Goal: Navigation & Orientation: Find specific page/section

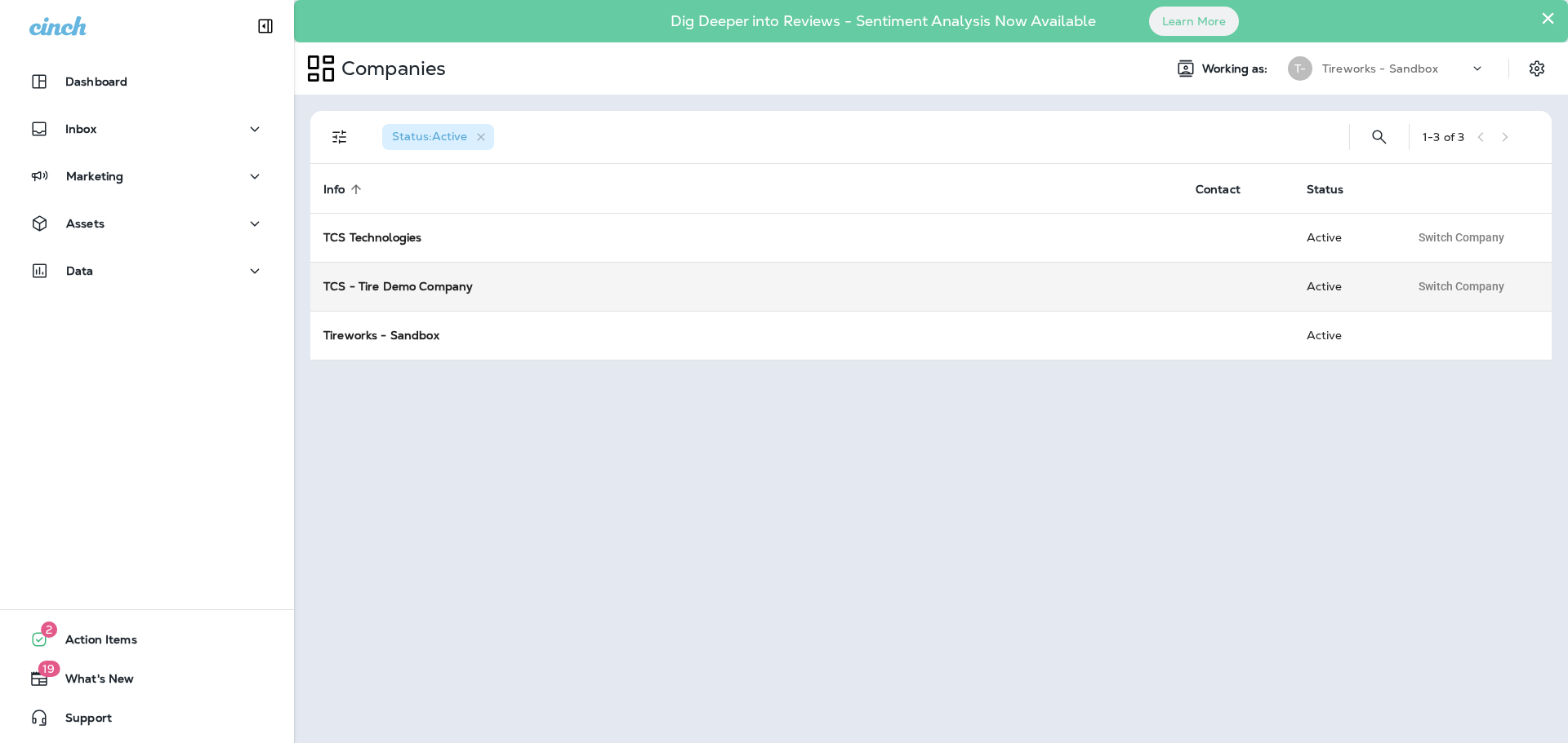
click at [414, 284] on strong "TCS - Tire Demo Company" at bounding box center [398, 286] width 150 height 15
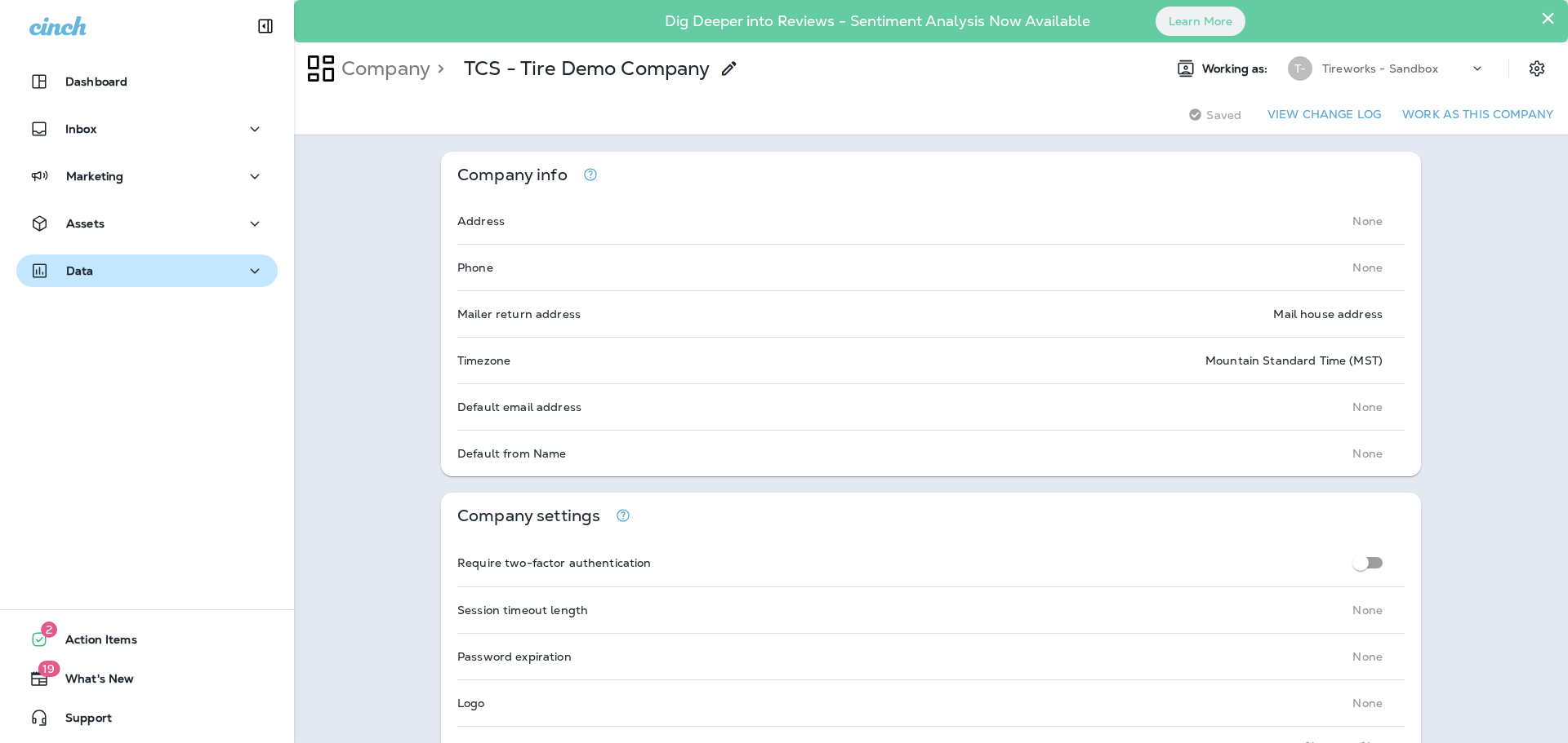
click at [160, 269] on div "Data" at bounding box center [146, 271] width 235 height 20
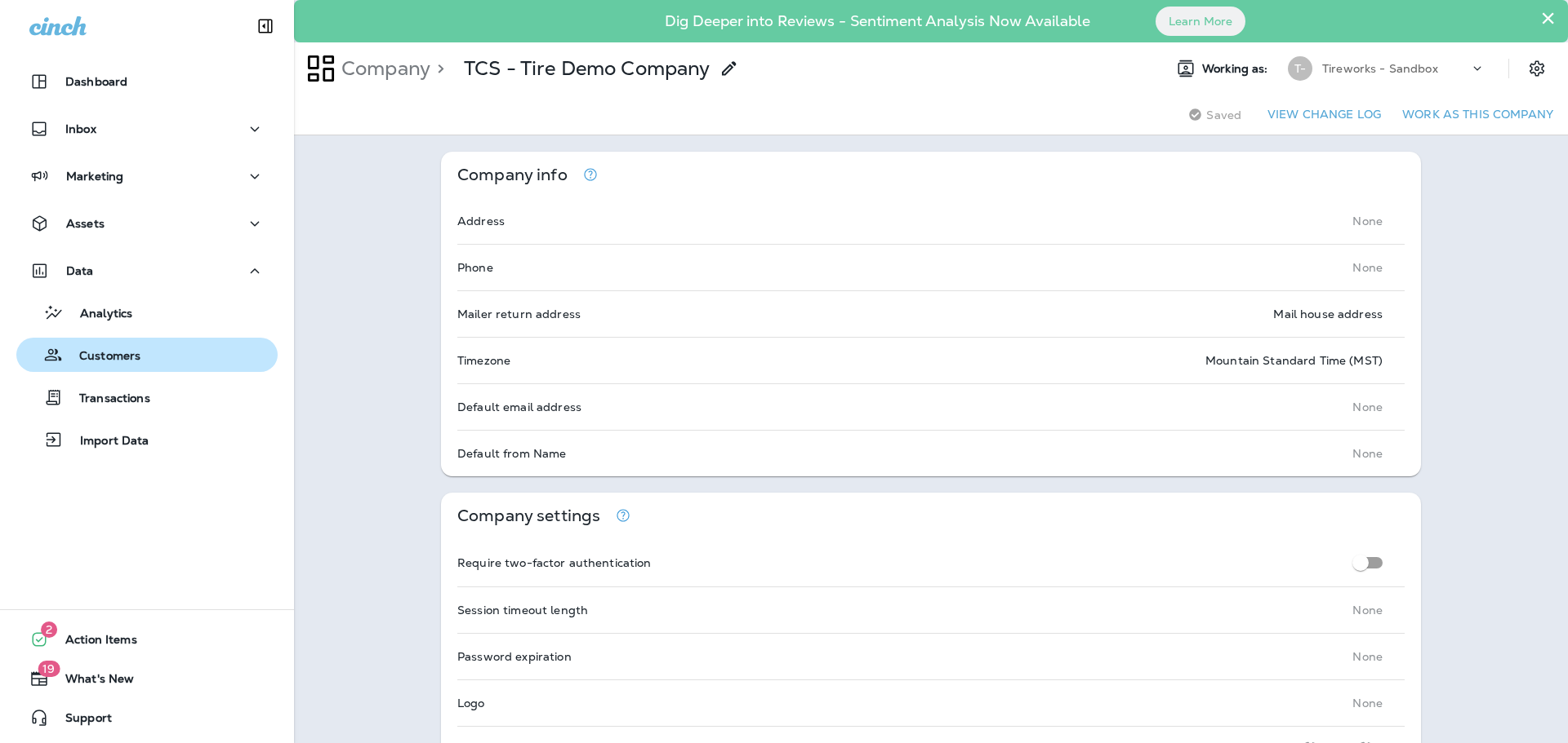
click at [103, 347] on div "Customers" at bounding box center [81, 355] width 118 height 24
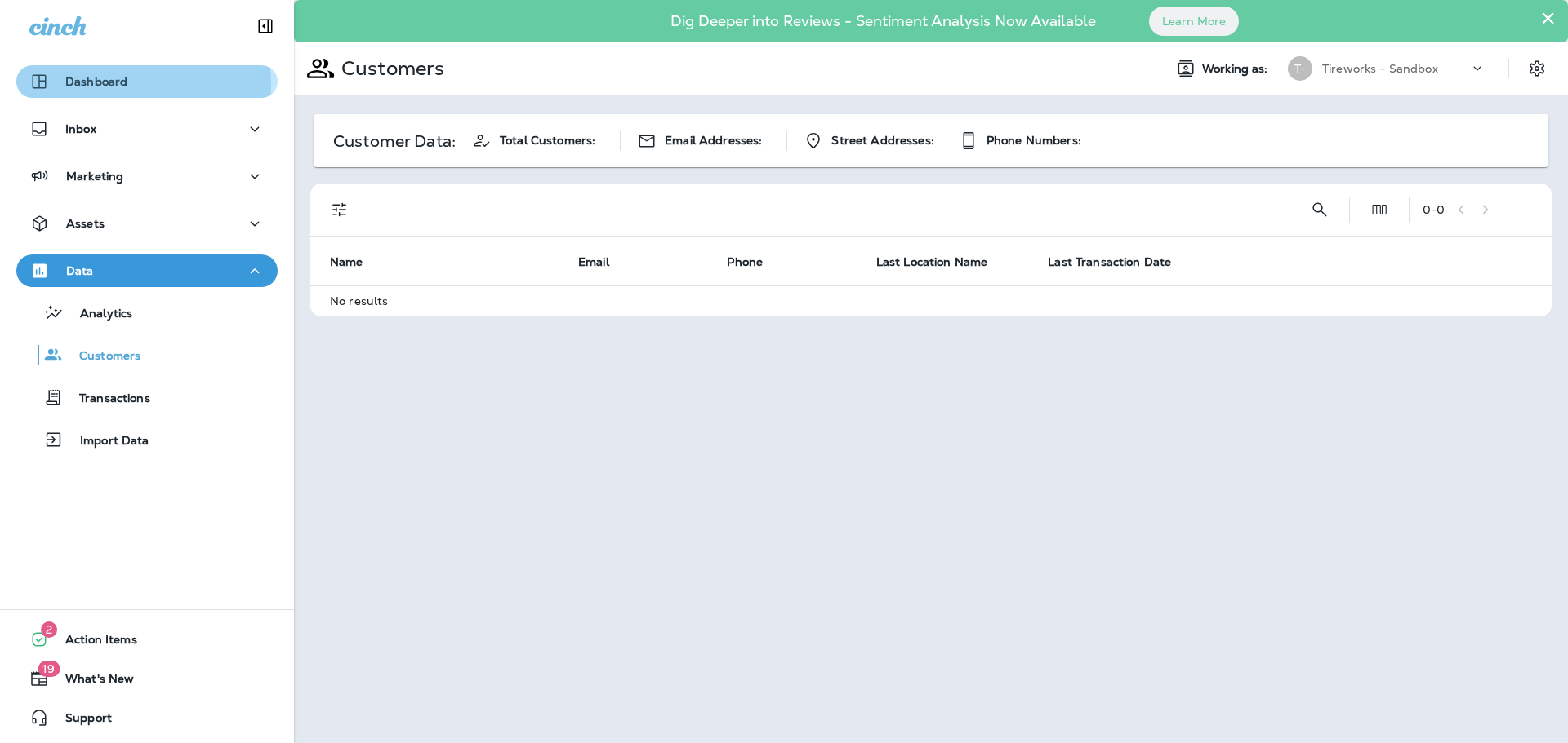
click at [100, 84] on p "Dashboard" at bounding box center [96, 82] width 62 height 13
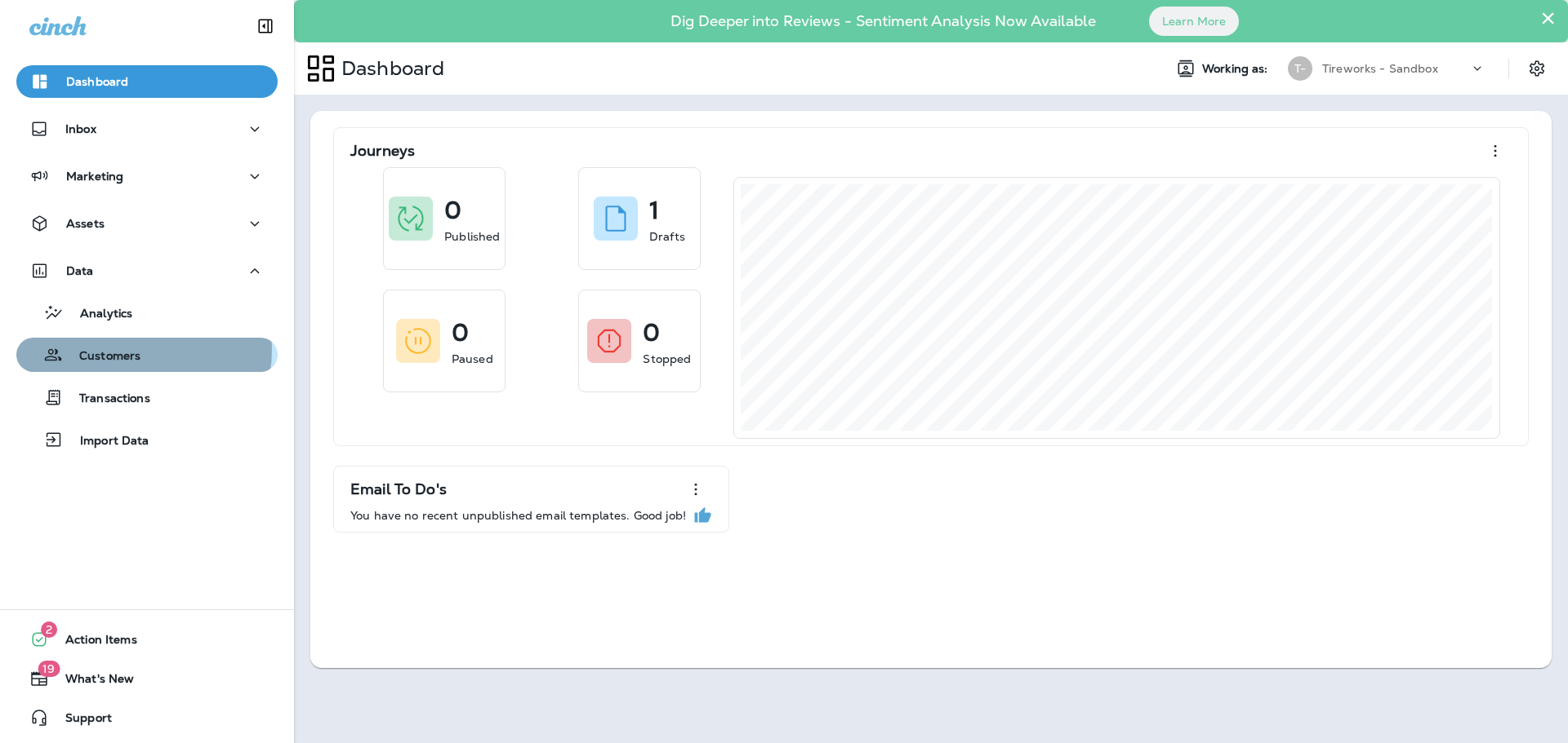
click at [134, 350] on p "Customers" at bounding box center [101, 356] width 78 height 16
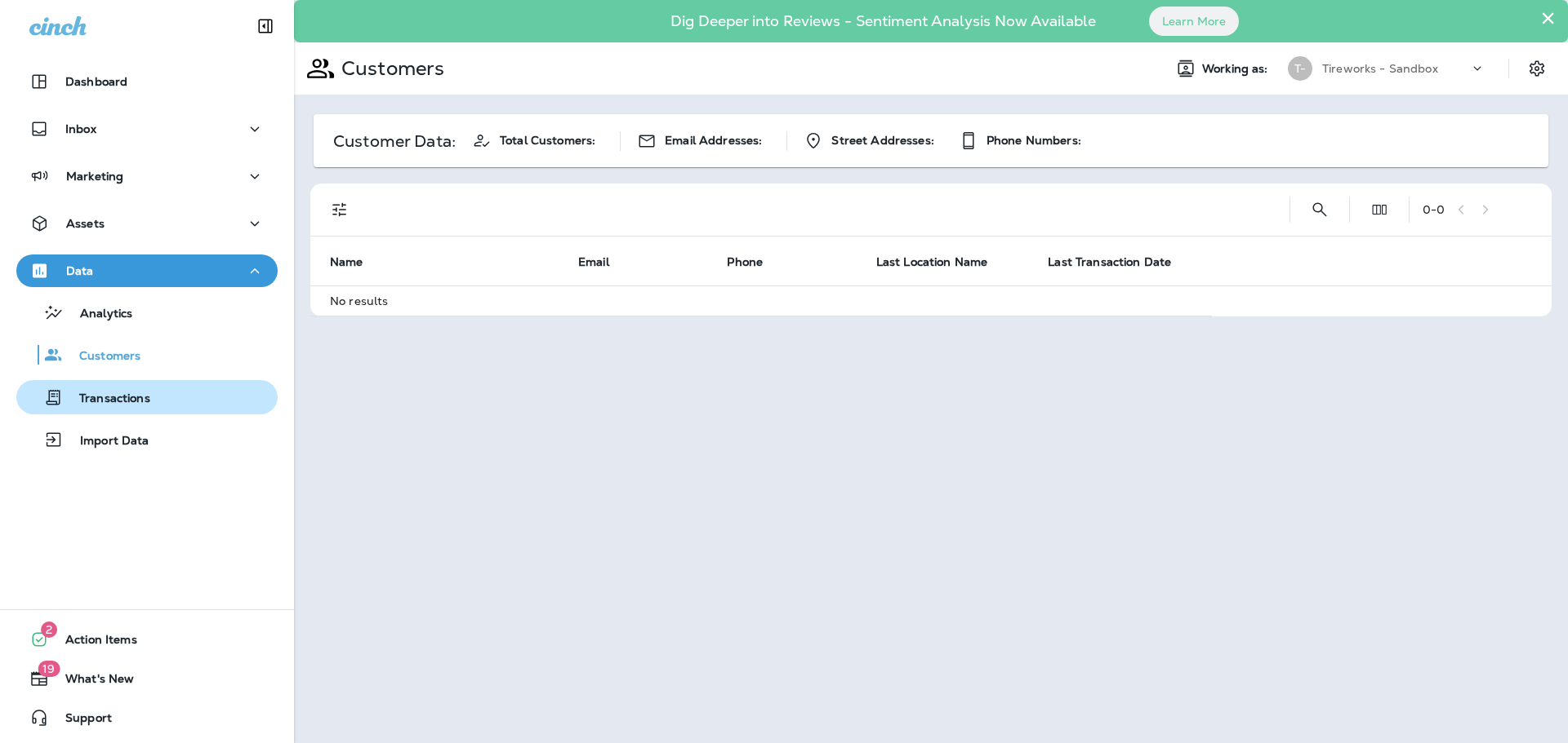
click at [131, 392] on p "Transactions" at bounding box center [106, 399] width 88 height 16
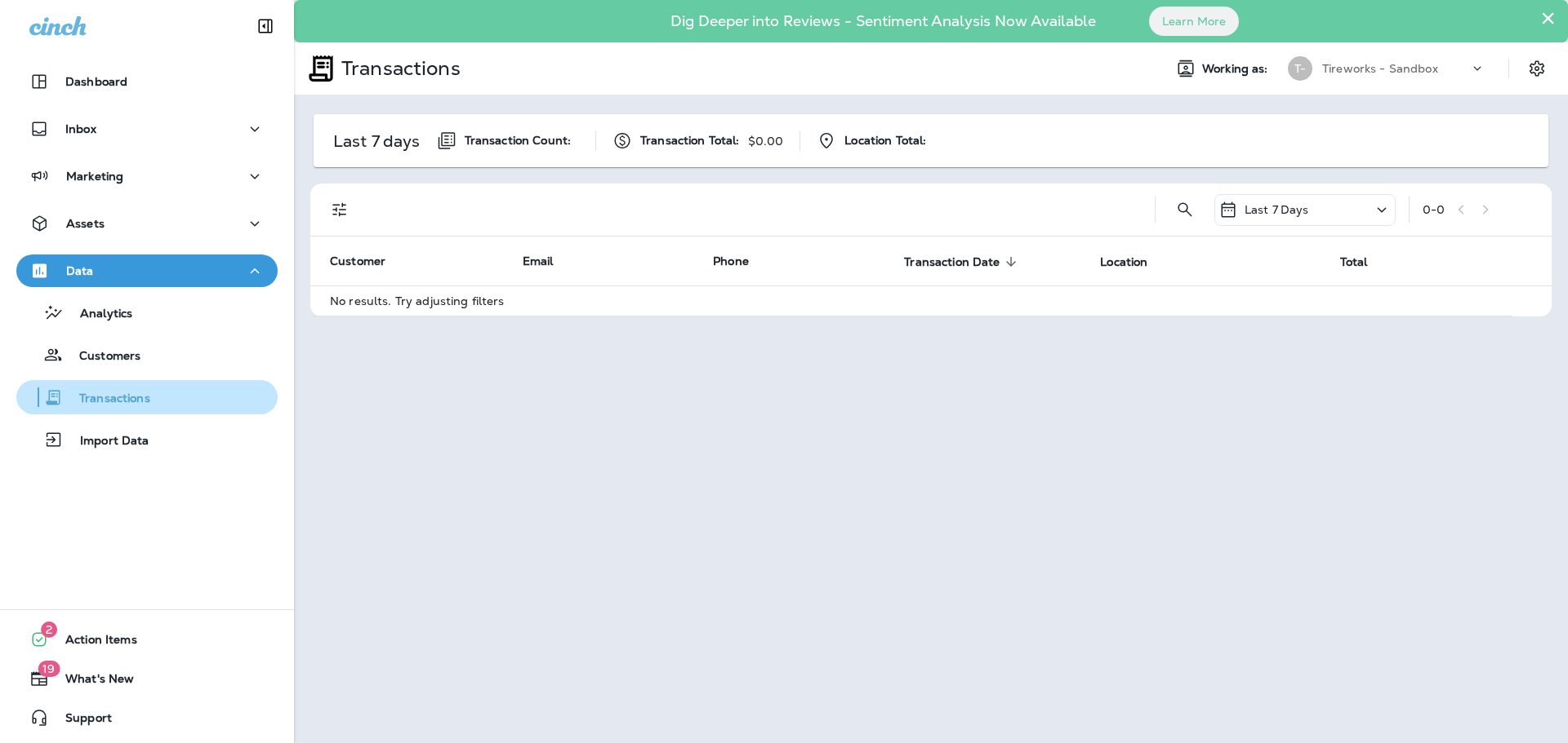
click at [126, 397] on p "Transactions" at bounding box center [106, 399] width 88 height 16
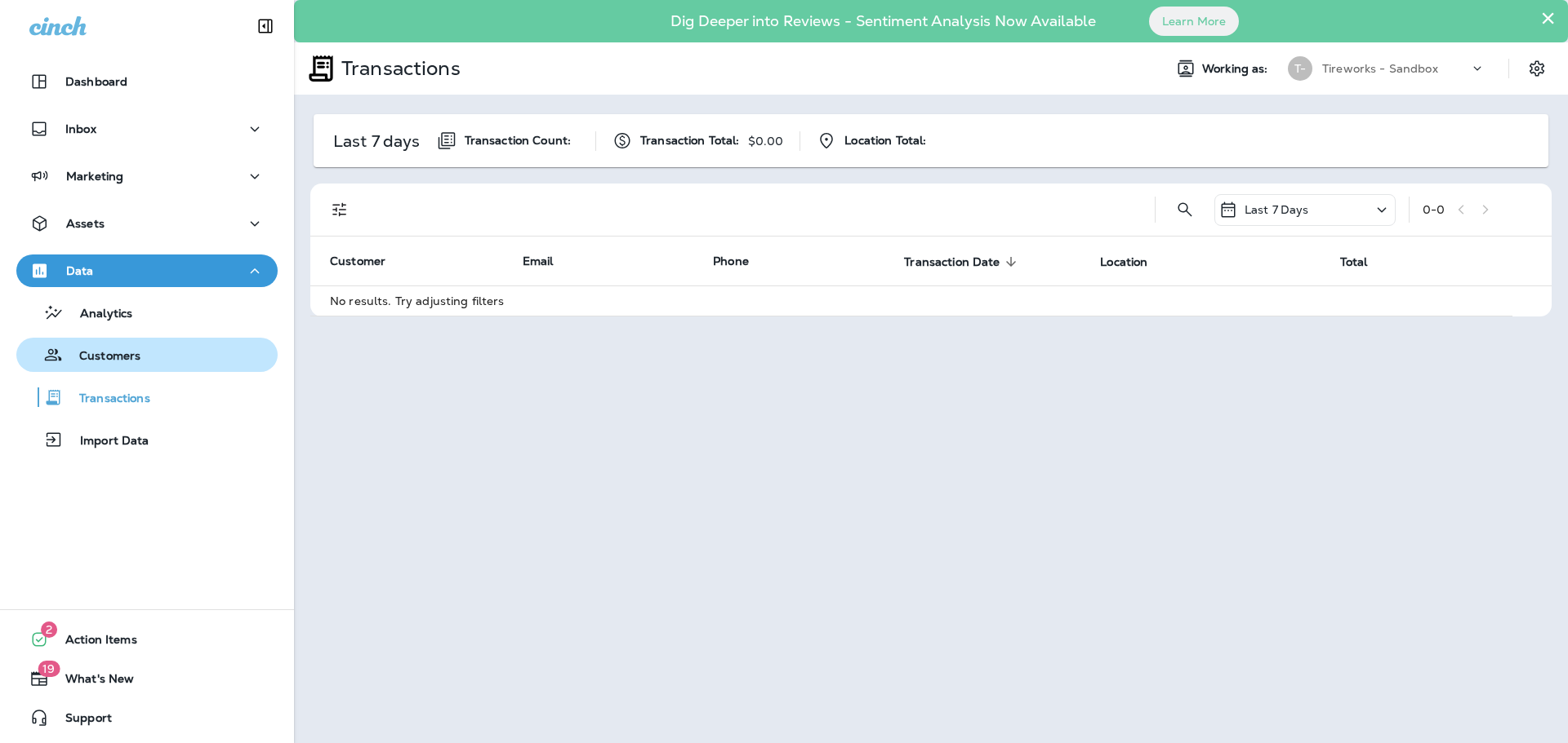
click at [127, 360] on p "Customers" at bounding box center [101, 356] width 78 height 16
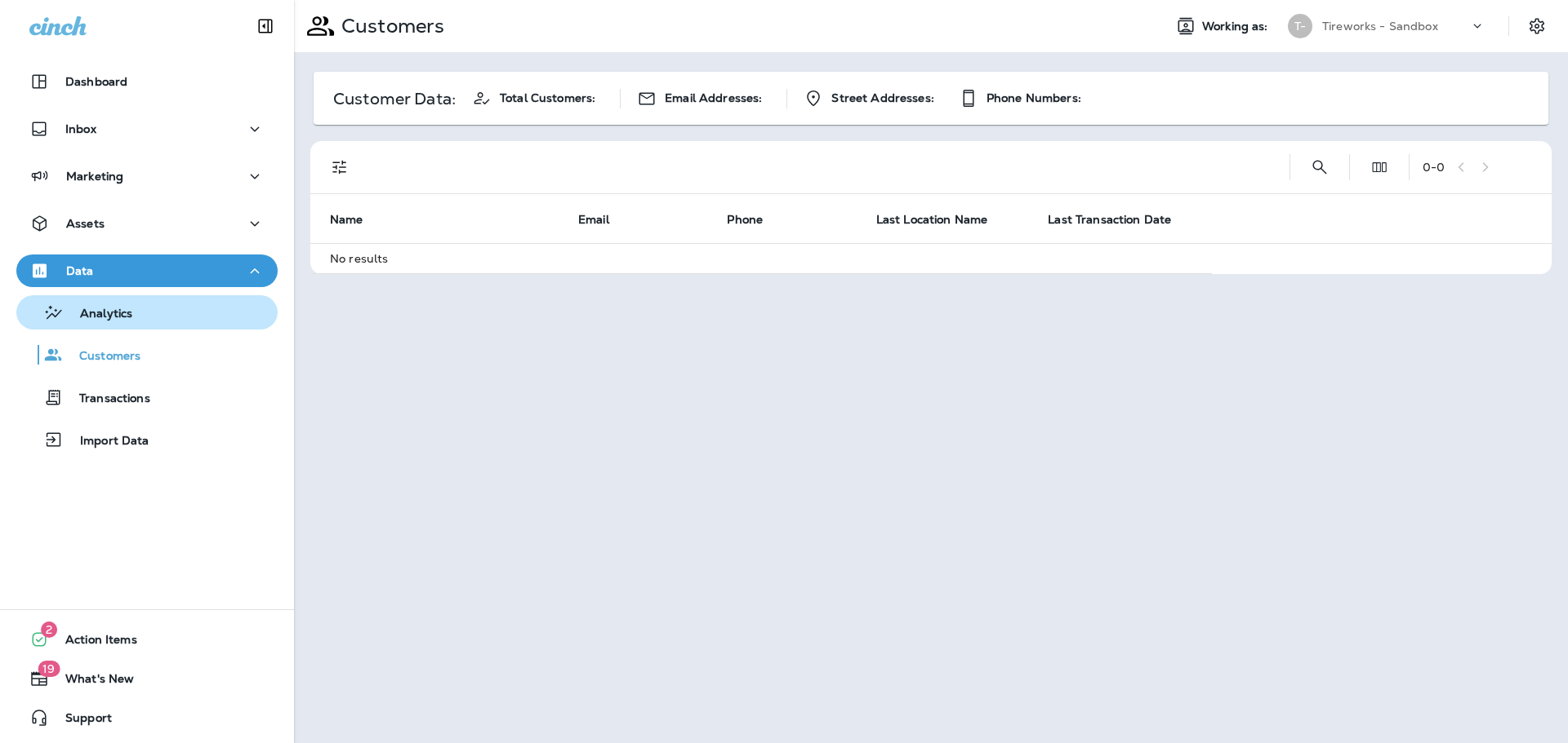
click at [124, 319] on p "Analytics" at bounding box center [98, 314] width 69 height 16
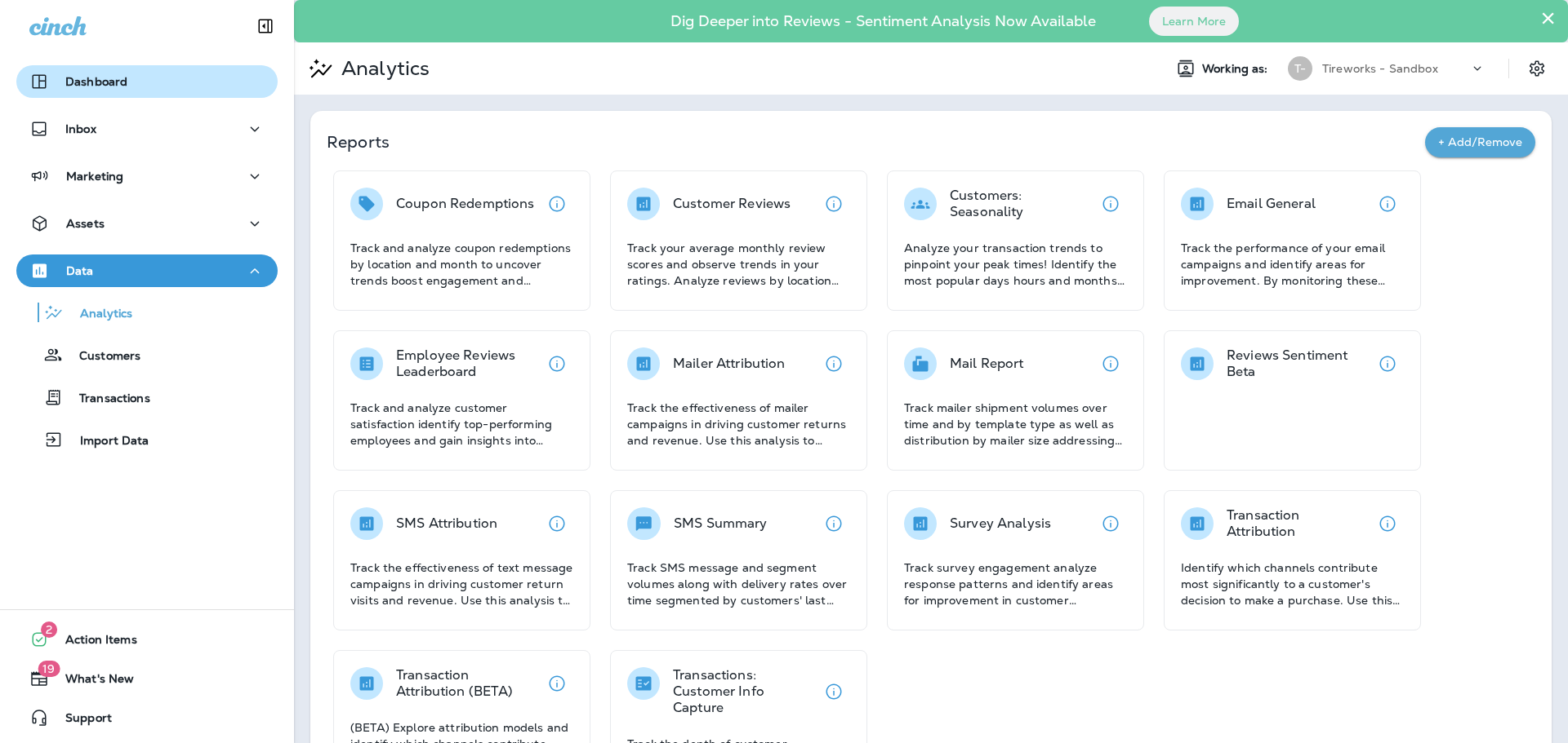
click at [72, 75] on p "Dashboard" at bounding box center [96, 82] width 62 height 13
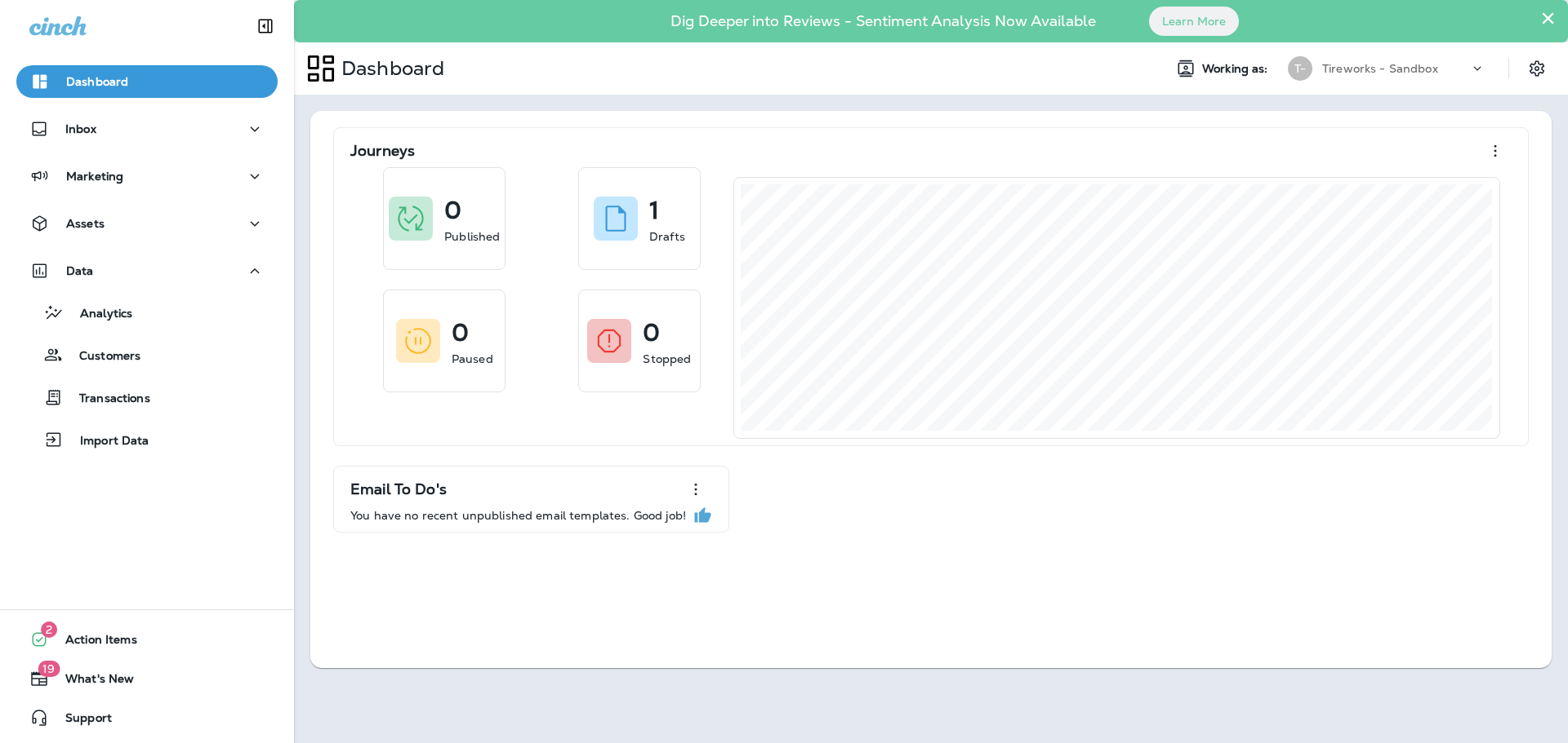
click at [1497, 68] on div at bounding box center [1484, 72] width 31 height 24
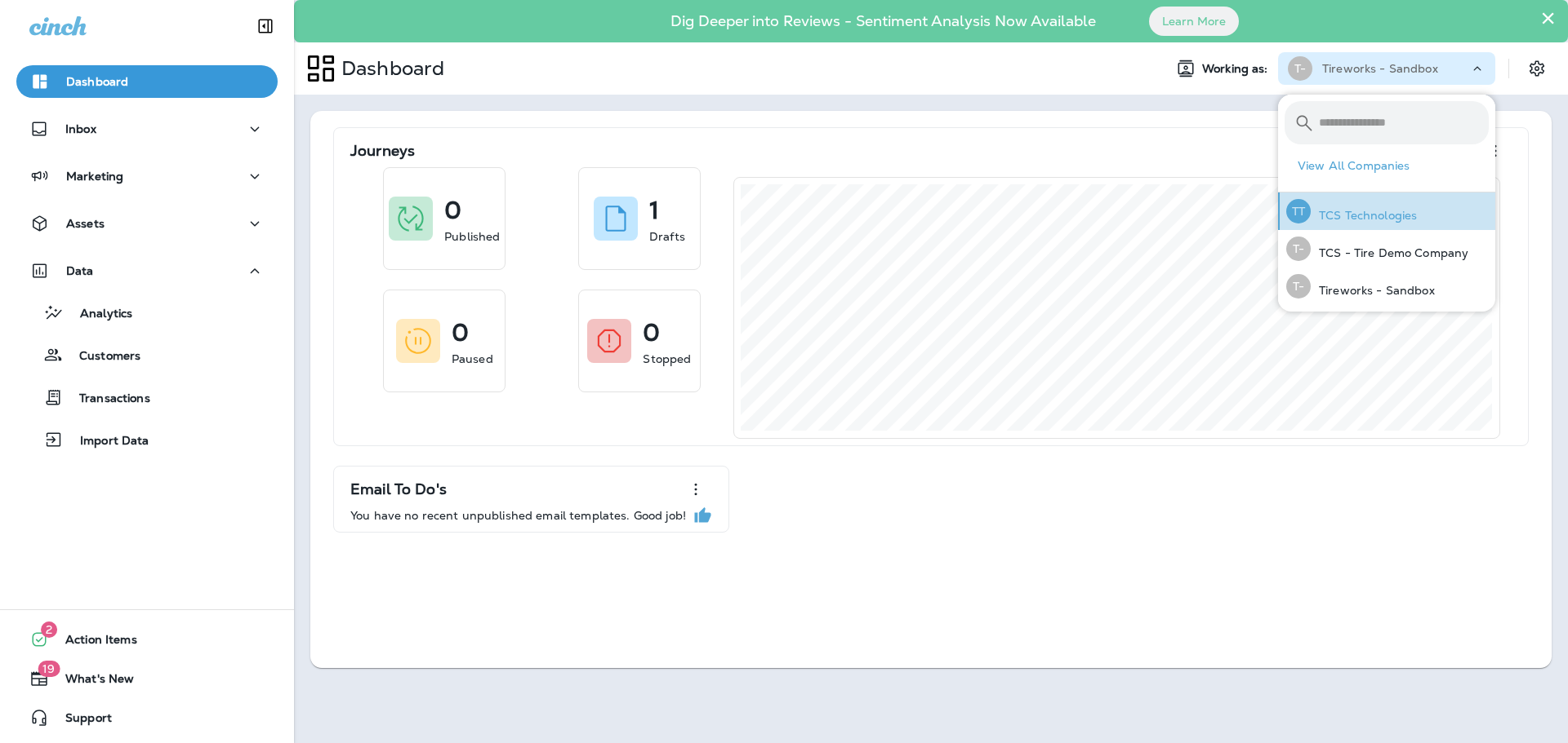
click at [1393, 226] on div "TT TCS Technologies" at bounding box center [1352, 211] width 144 height 38
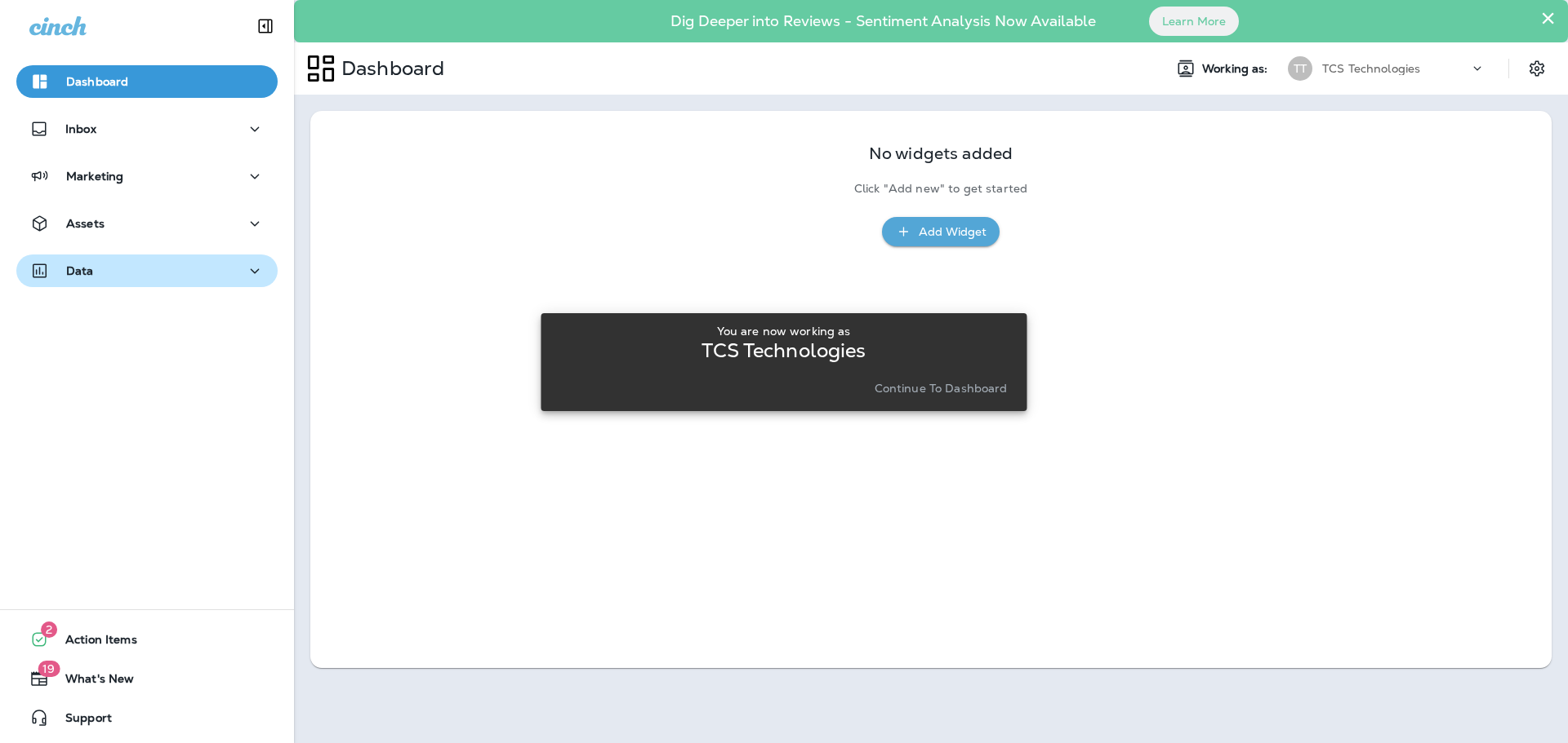
click at [87, 270] on p "Data" at bounding box center [79, 271] width 28 height 13
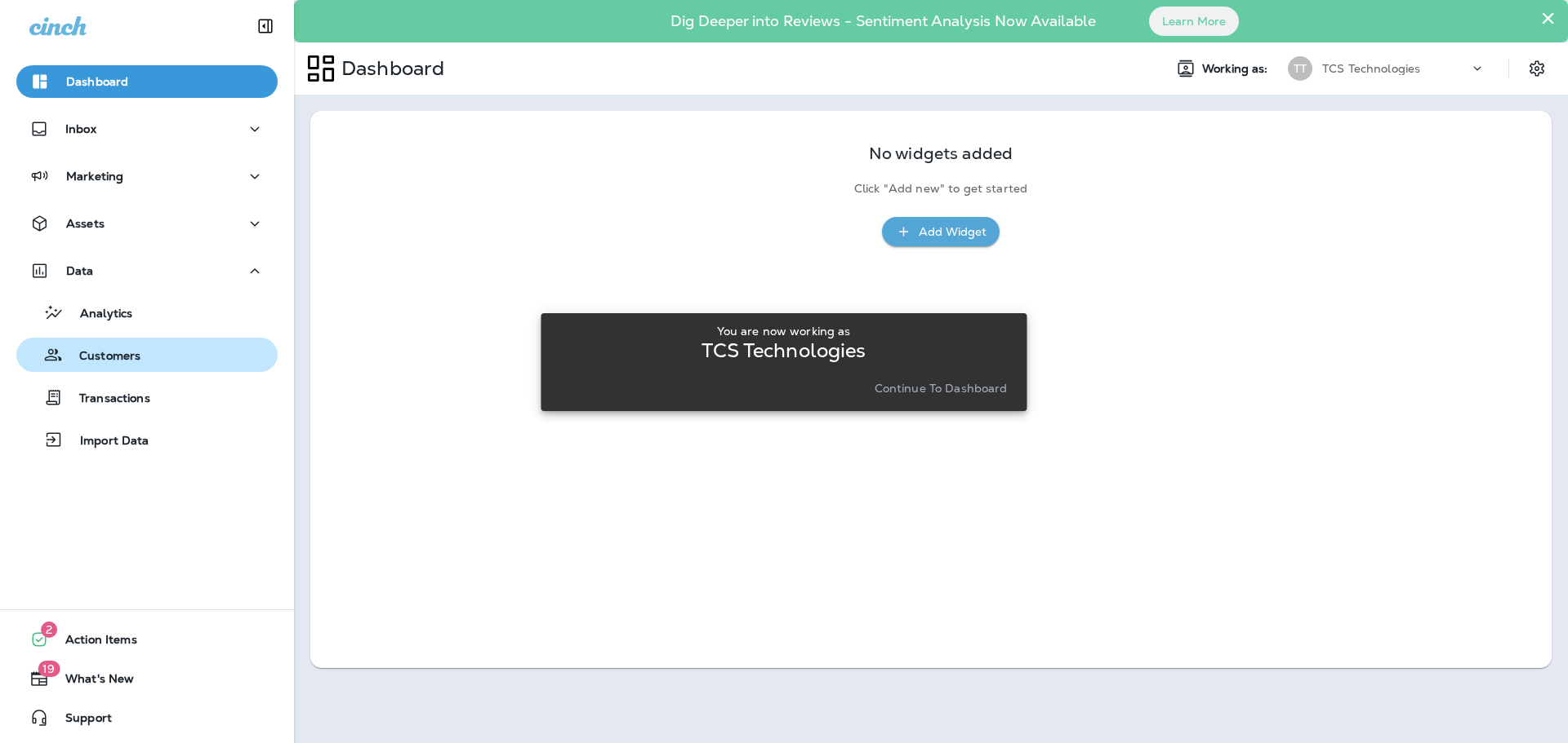
click at [107, 341] on button "Customers" at bounding box center [147, 355] width 261 height 34
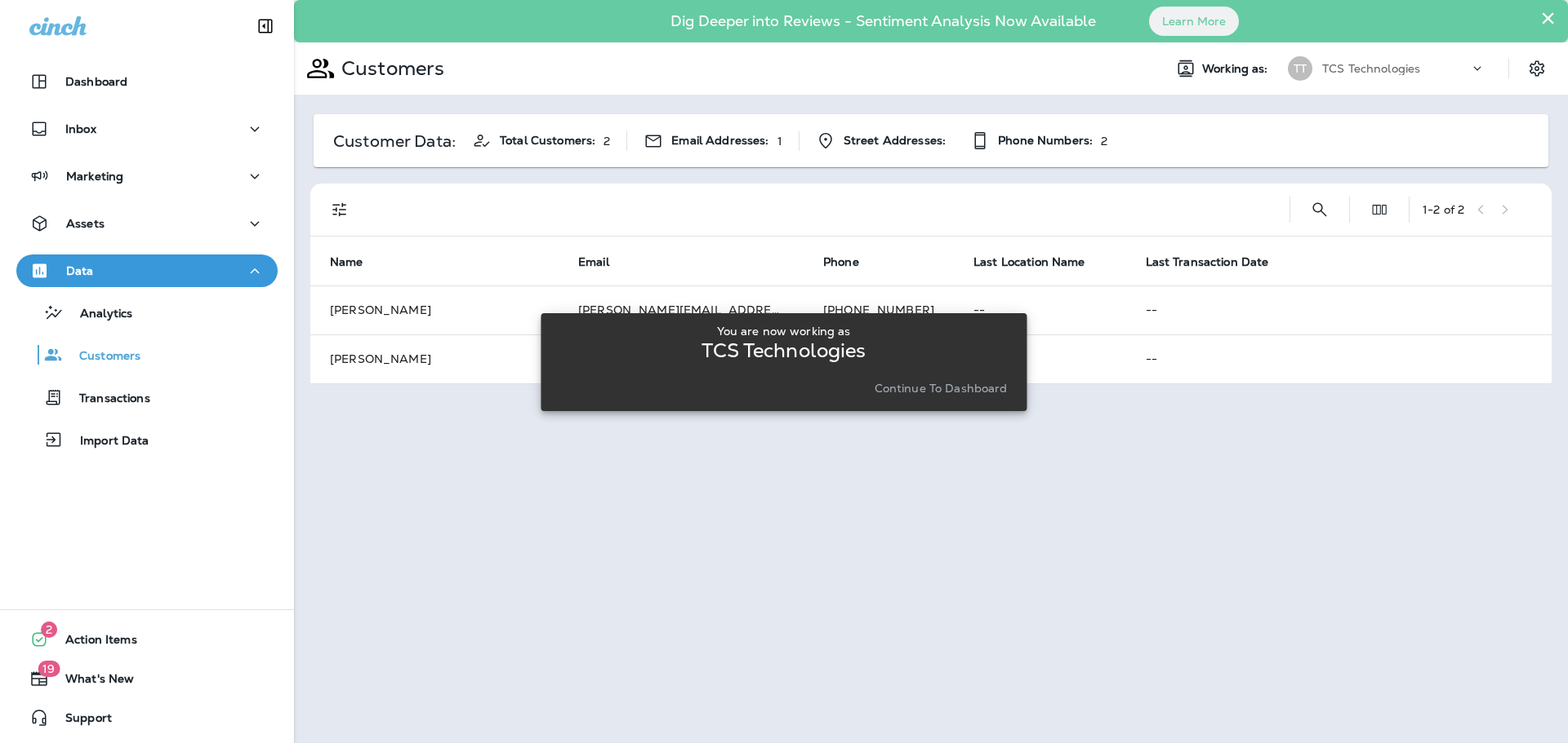
click at [1393, 64] on p "TCS Technologies" at bounding box center [1370, 68] width 98 height 13
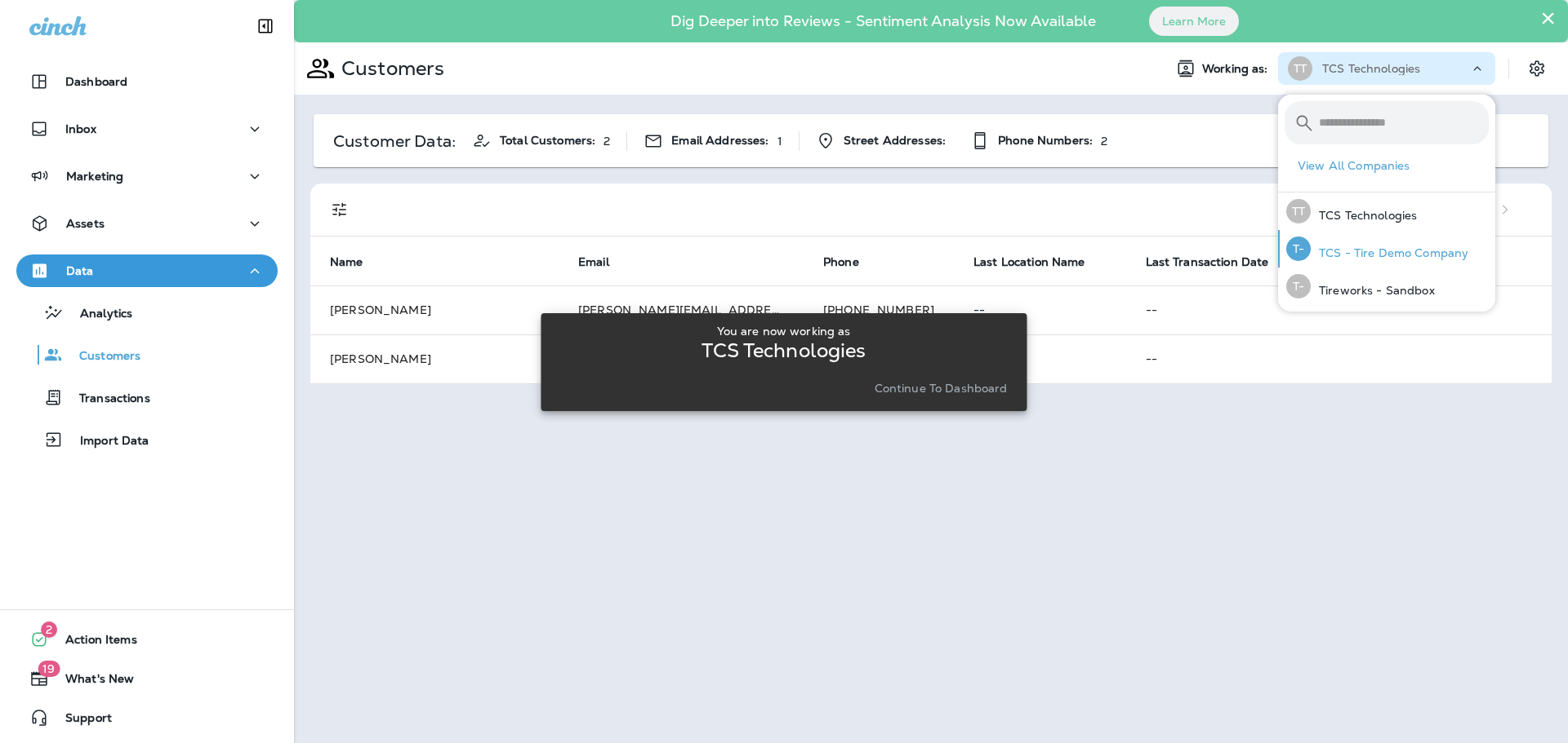
click at [1383, 247] on p "TCS - Tire Demo Company" at bounding box center [1389, 253] width 158 height 13
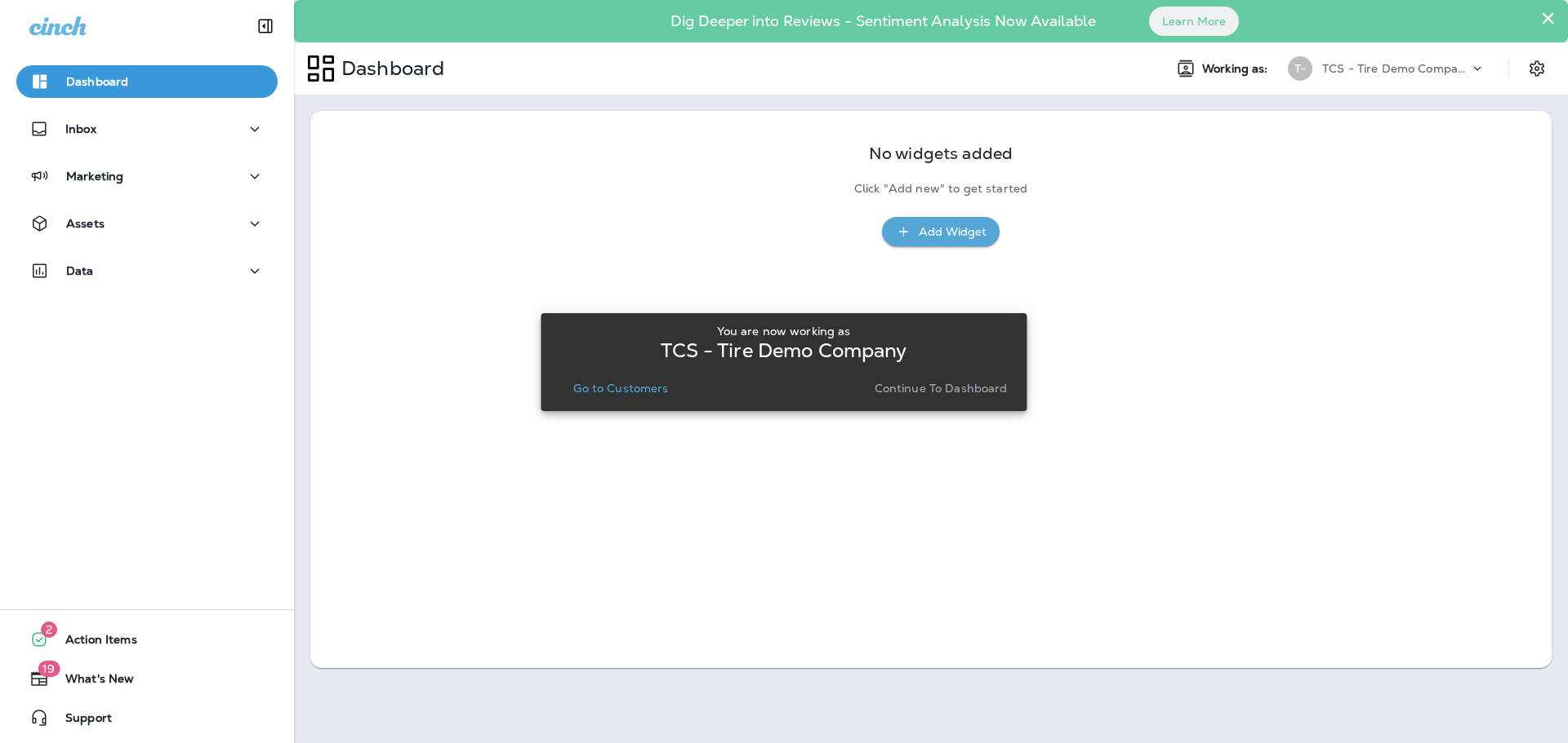
click at [1415, 59] on div "TCS - Tire Demo Company" at bounding box center [1395, 68] width 147 height 24
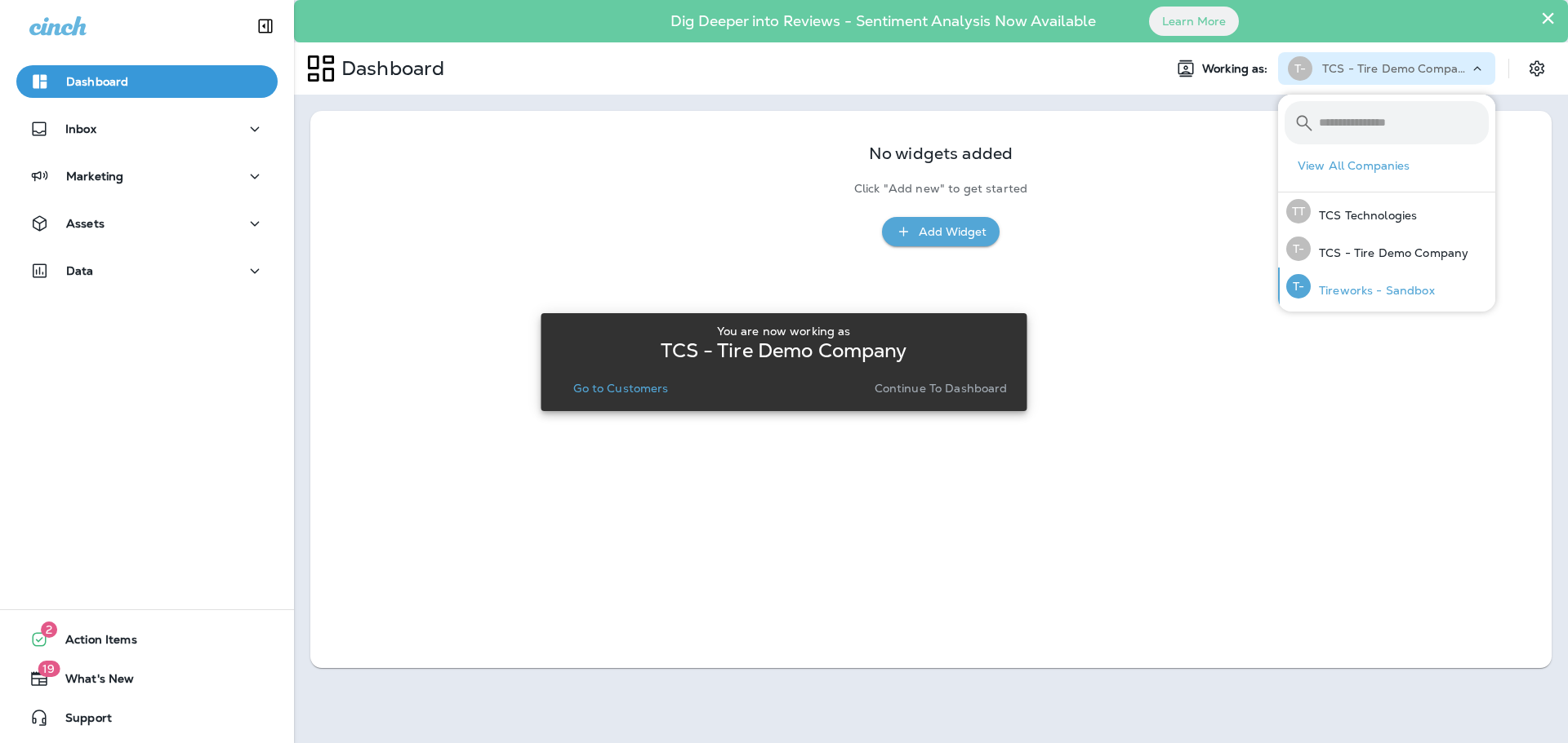
click at [1396, 278] on div "T- Tireworks - Sandbox" at bounding box center [1361, 286] width 162 height 38
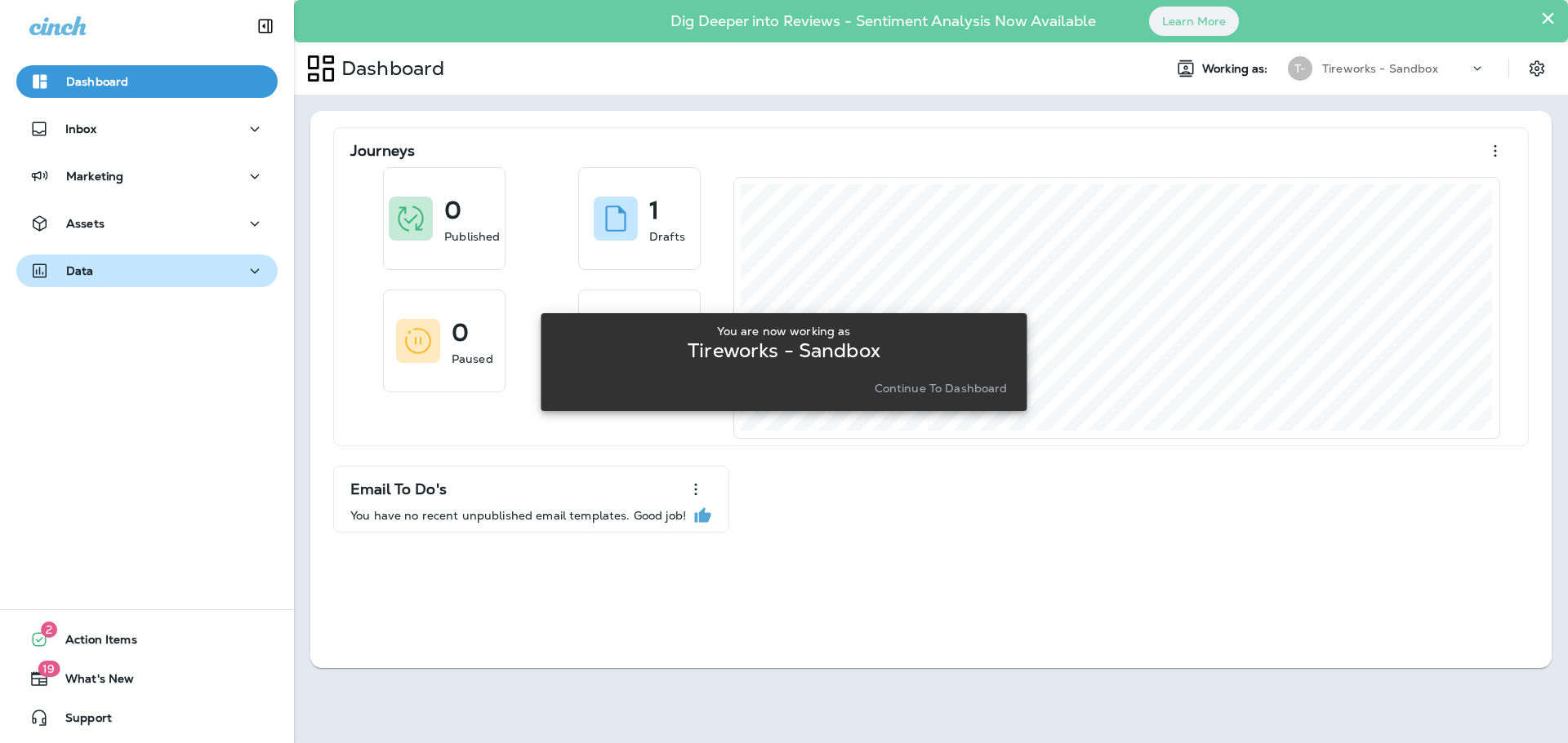
click at [91, 273] on p "Data" at bounding box center [79, 271] width 28 height 13
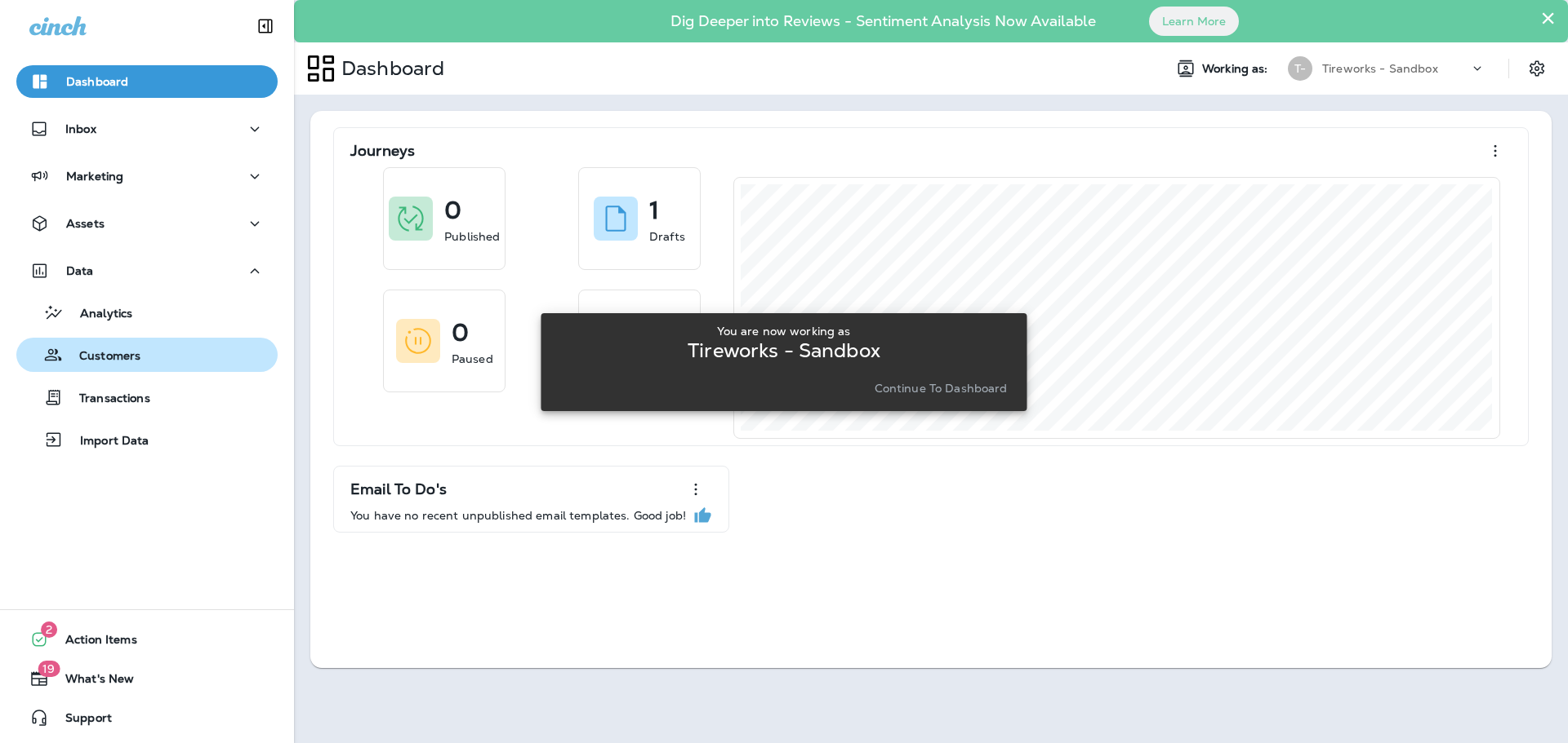
click at [101, 349] on p "Customers" at bounding box center [101, 356] width 78 height 16
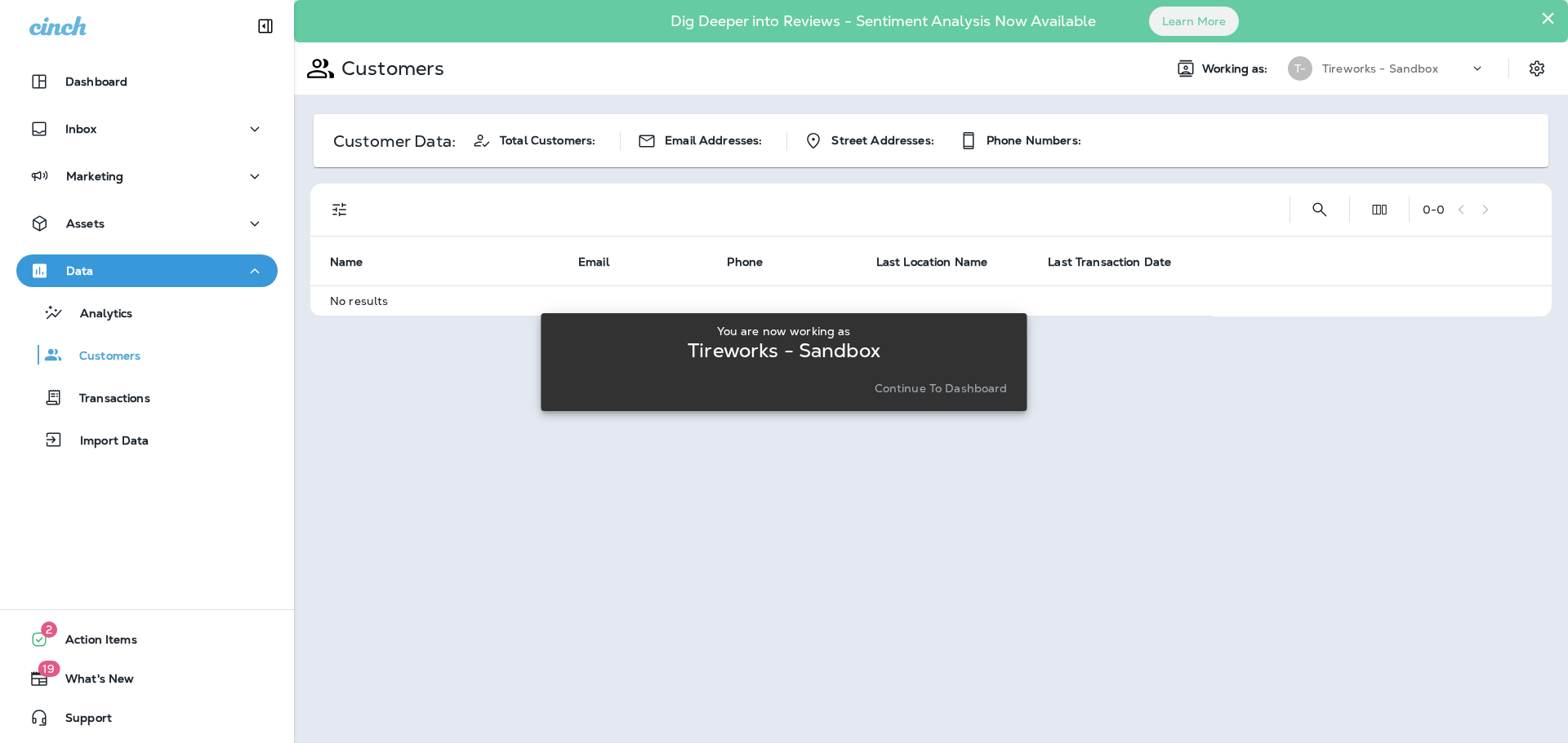
click at [1359, 65] on p "Tireworks - Sandbox" at bounding box center [1379, 68] width 116 height 13
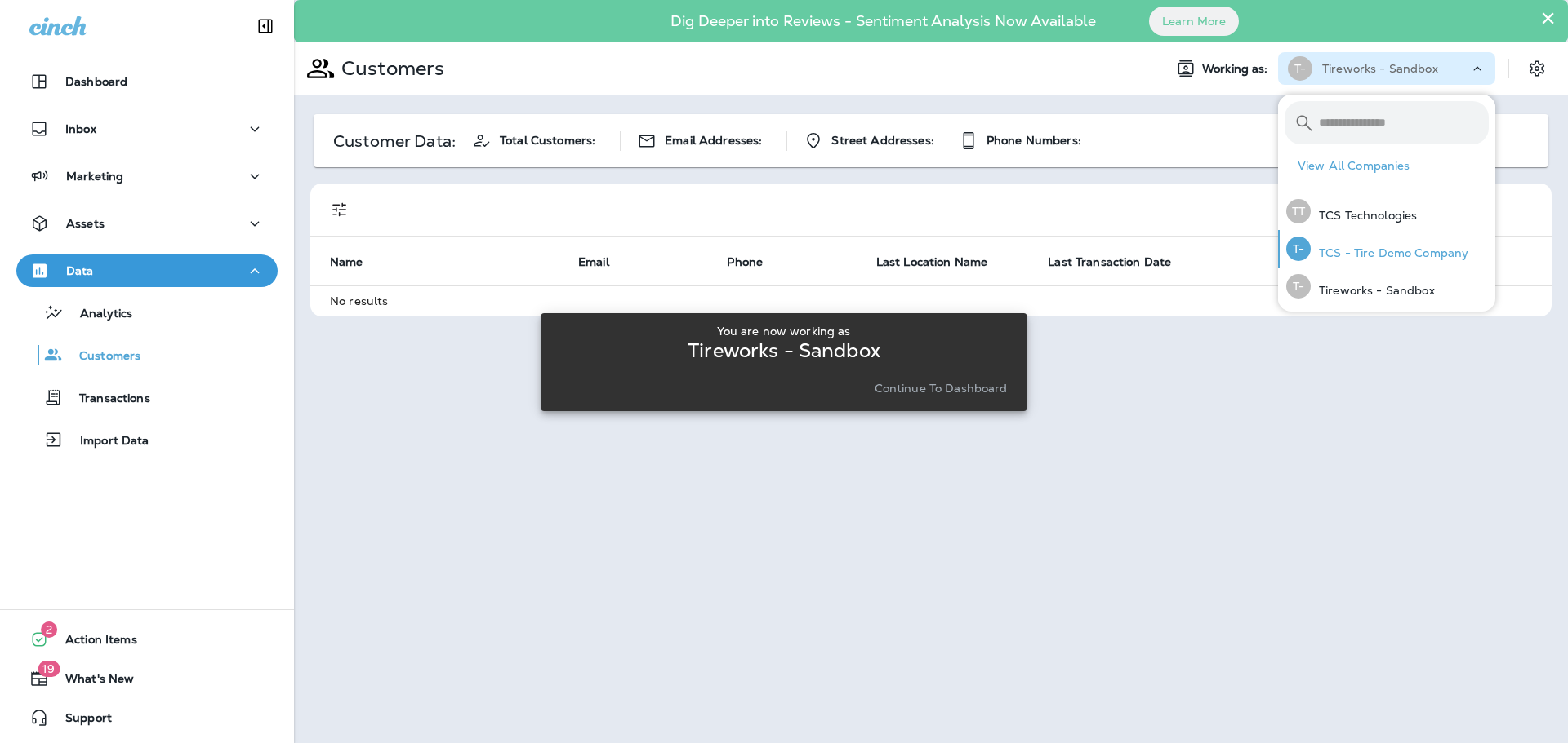
click at [1366, 250] on p "TCS - Tire Demo Company" at bounding box center [1389, 253] width 158 height 13
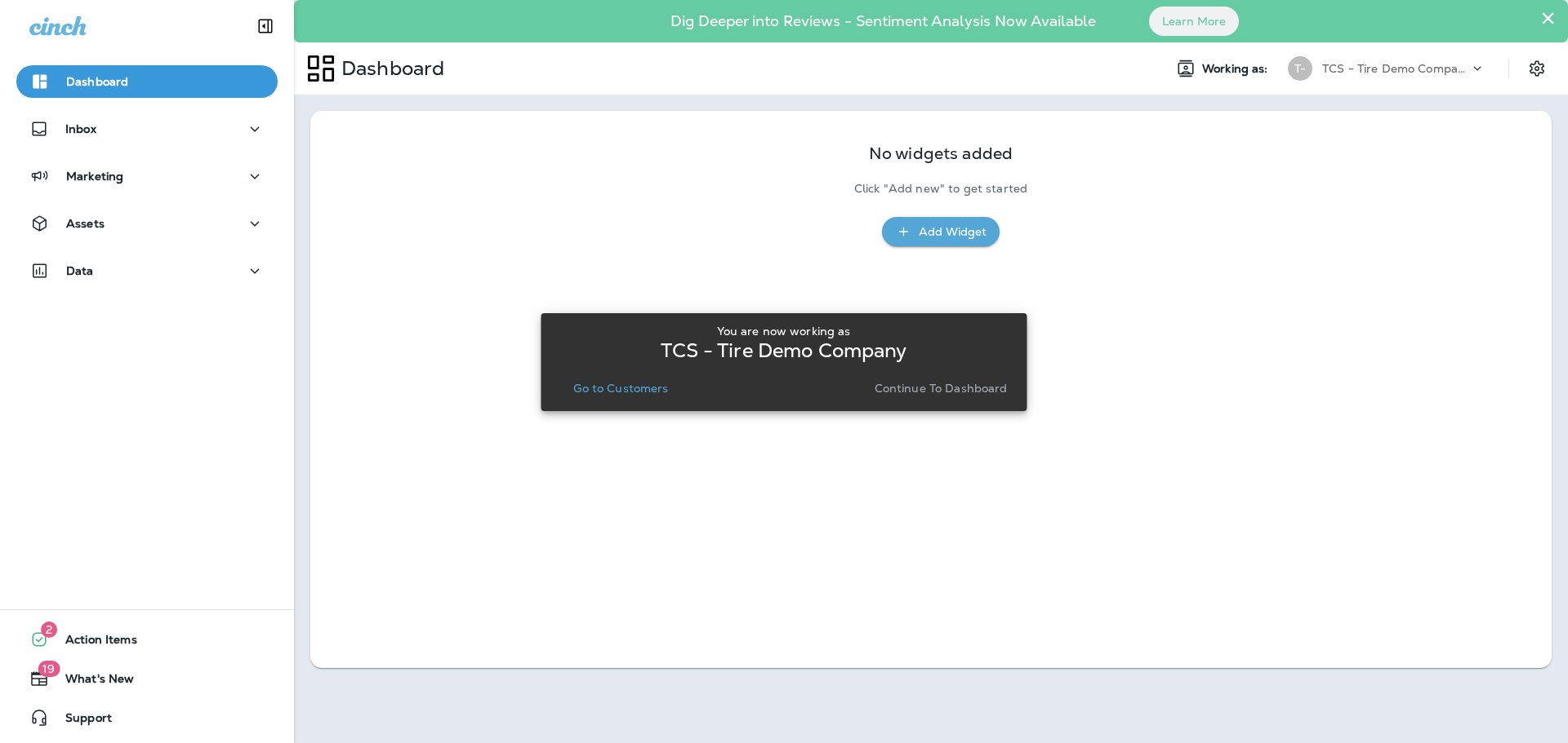
click at [1435, 60] on div "TCS - Tire Demo Company" at bounding box center [1395, 68] width 147 height 24
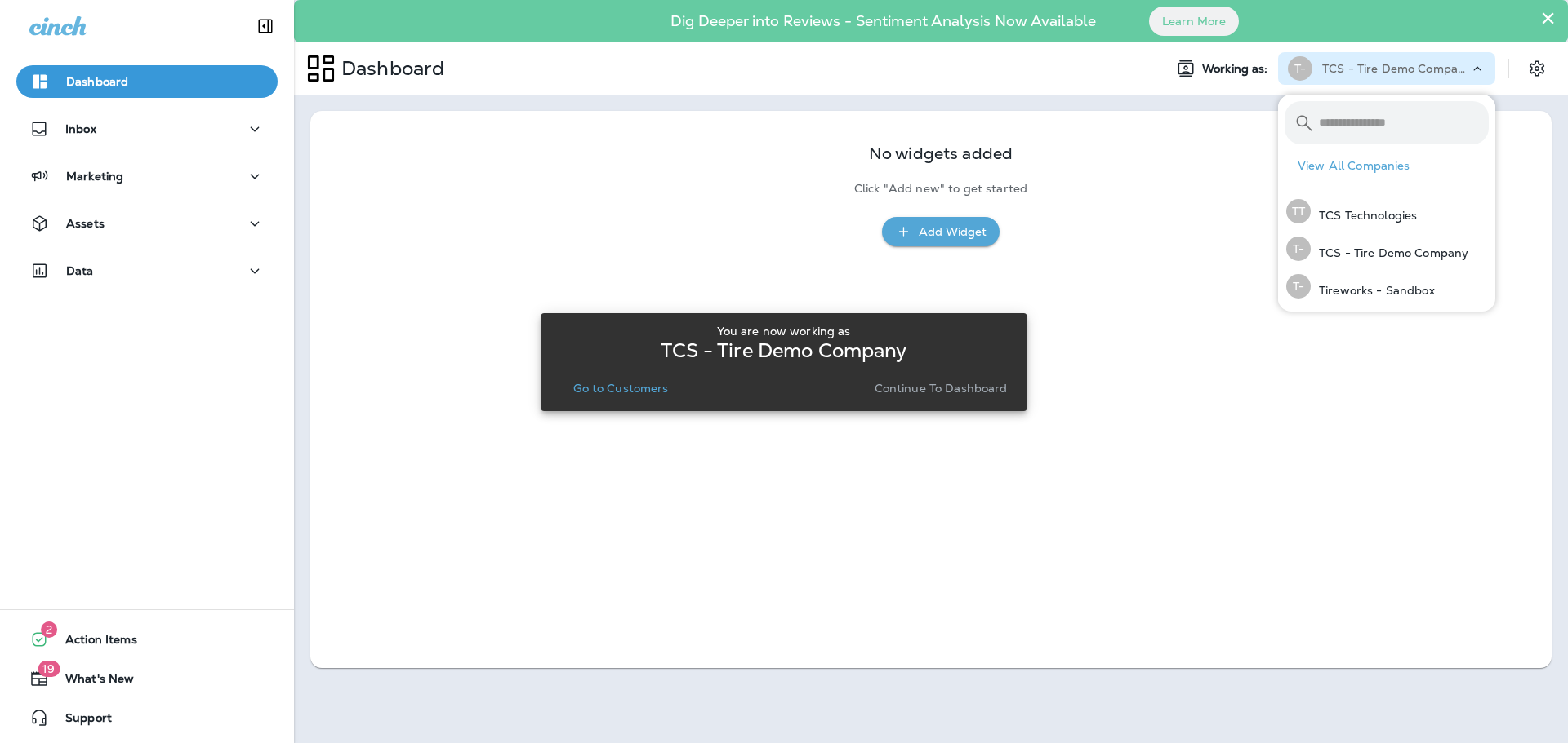
click at [1369, 164] on button "View All Companies" at bounding box center [1393, 166] width 204 height 25
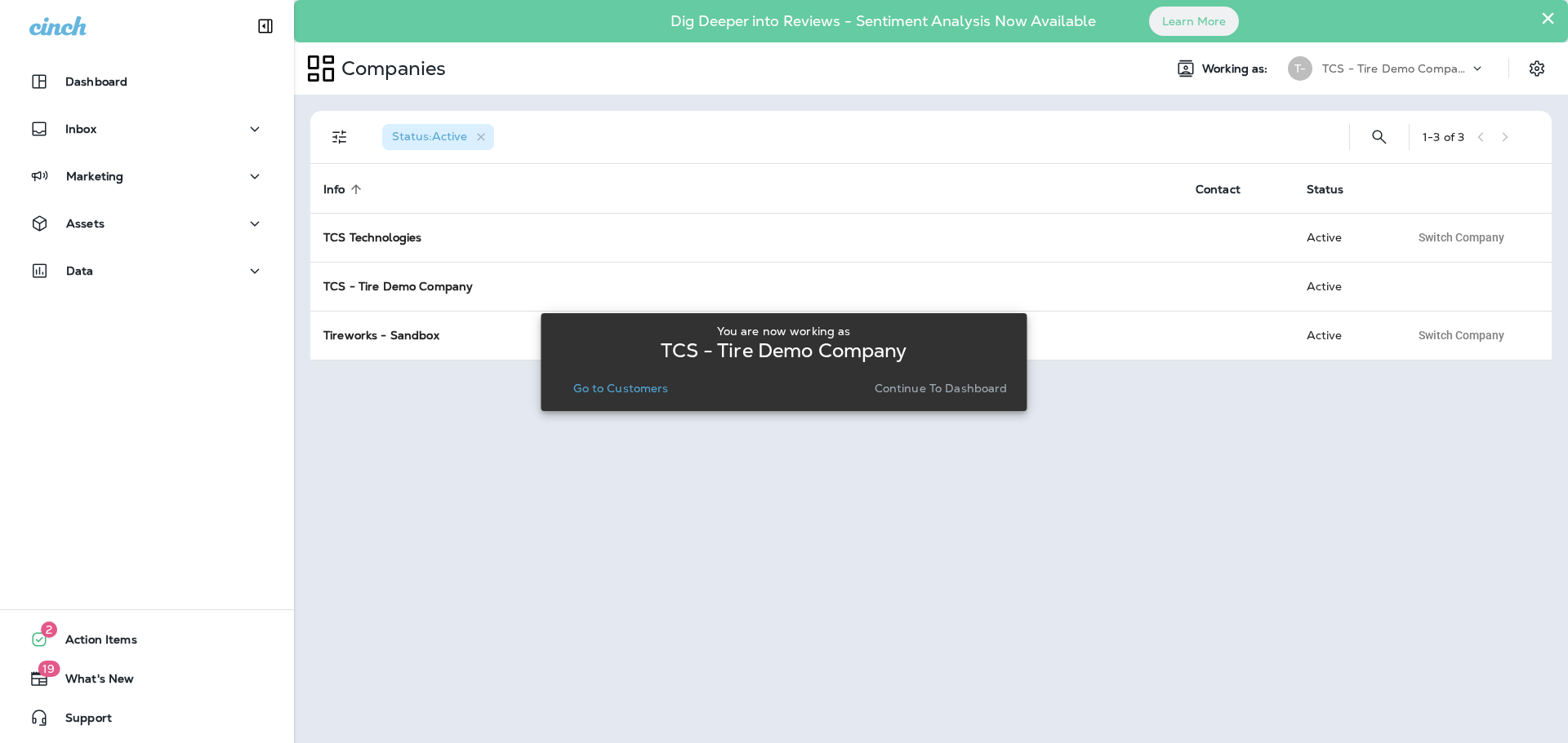
click at [630, 377] on button "Go to Customers" at bounding box center [620, 388] width 108 height 23
